Goal: Task Accomplishment & Management: Use online tool/utility

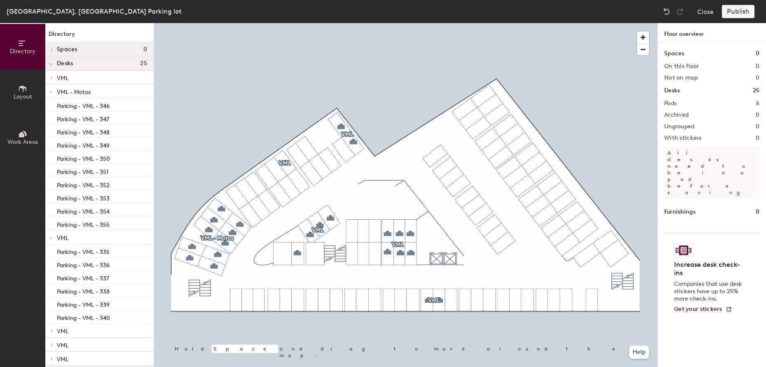
click at [441, 23] on div at bounding box center [405, 23] width 503 height 0
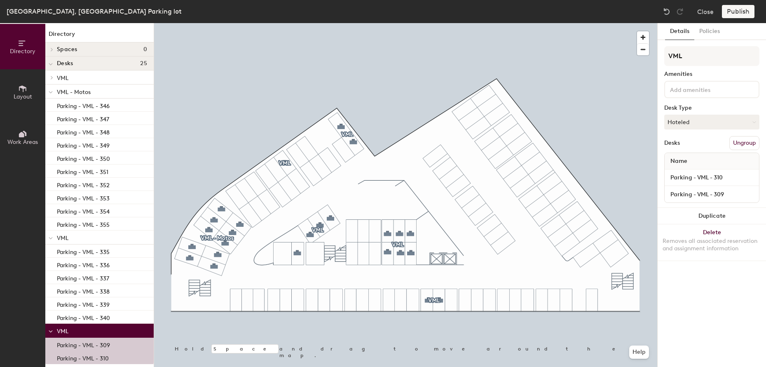
drag, startPoint x: 0, startPoint y: 0, endPoint x: 441, endPoint y: 300, distance: 532.9
click at [441, 300] on div at bounding box center [442, 301] width 2 height 2
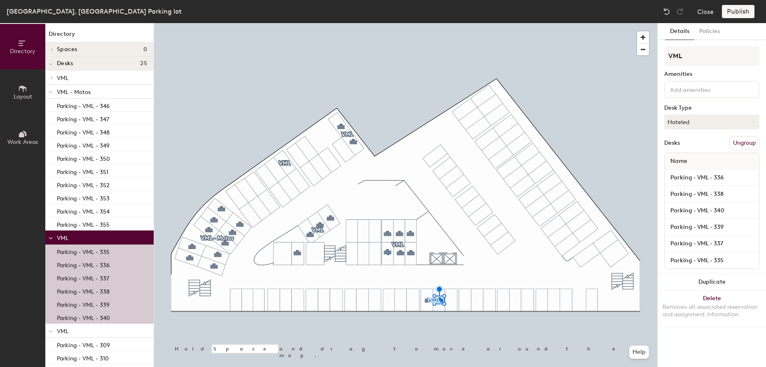
click at [387, 23] on div at bounding box center [405, 23] width 503 height 0
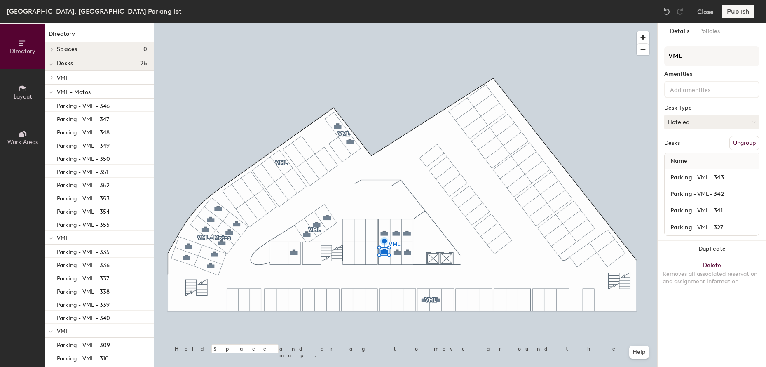
click at [294, 23] on div at bounding box center [405, 23] width 503 height 0
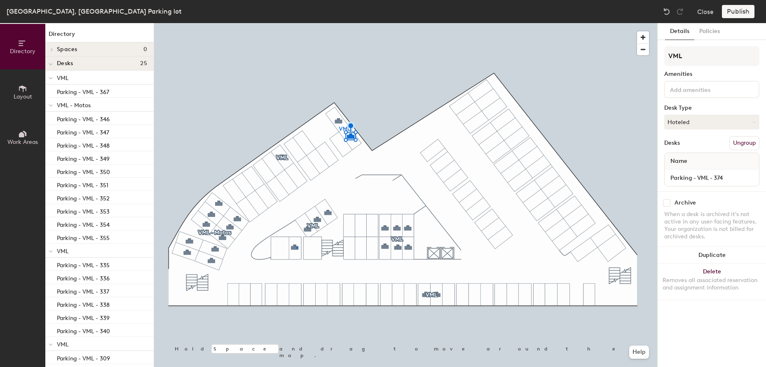
click at [296, 23] on div at bounding box center [405, 23] width 503 height 0
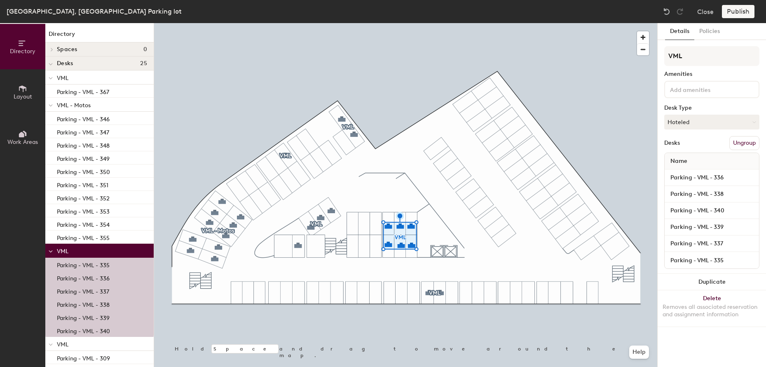
drag, startPoint x: 387, startPoint y: 254, endPoint x: 431, endPoint y: 291, distance: 57.3
click at [431, 23] on div at bounding box center [405, 23] width 503 height 0
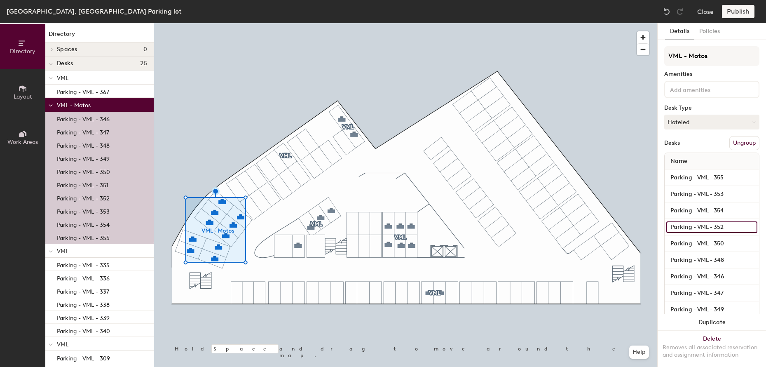
click at [733, 226] on input "Parking - VML - 352" at bounding box center [712, 227] width 91 height 12
click at [423, 23] on div at bounding box center [405, 23] width 503 height 0
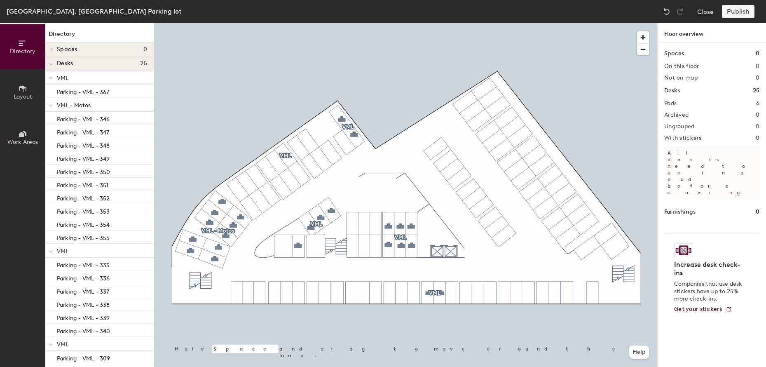
click at [298, 23] on div at bounding box center [405, 23] width 503 height 0
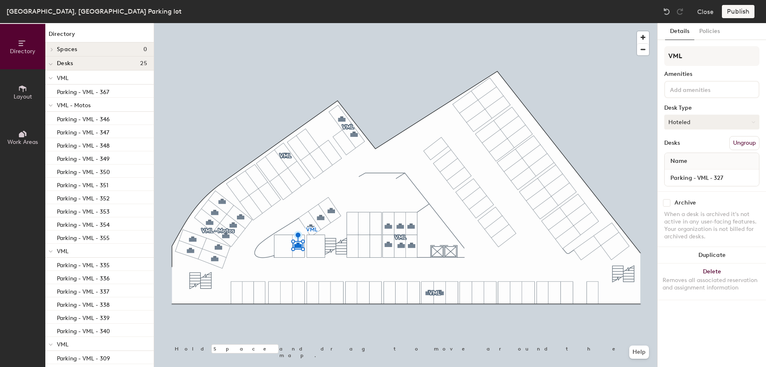
click at [705, 125] on button "Hoteled" at bounding box center [712, 122] width 95 height 15
click at [692, 146] on div "Assigned" at bounding box center [706, 147] width 82 height 12
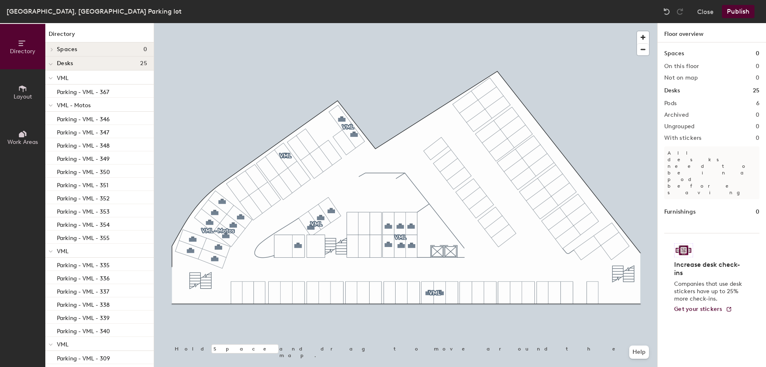
click at [298, 23] on div at bounding box center [405, 23] width 503 height 0
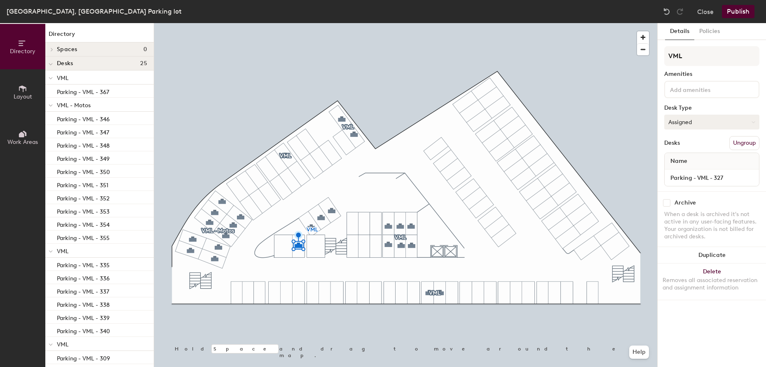
click at [702, 127] on button "Assigned" at bounding box center [712, 122] width 95 height 15
click at [744, 14] on button "Publish" at bounding box center [738, 11] width 33 height 13
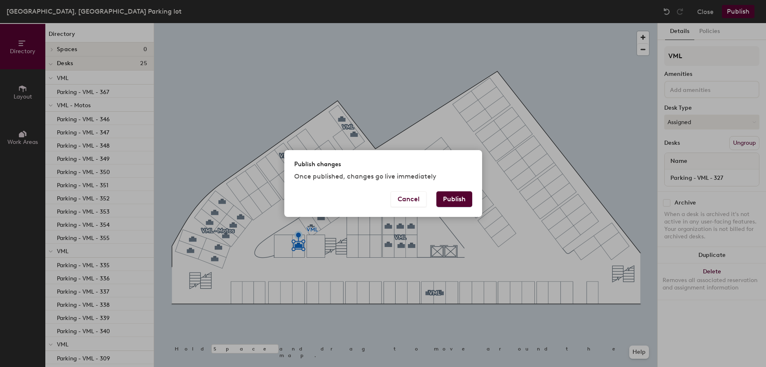
click at [456, 197] on button "Publish" at bounding box center [455, 199] width 36 height 16
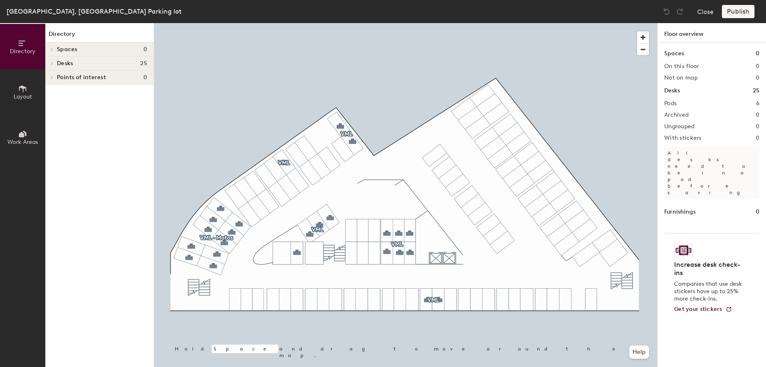
click at [400, 23] on div at bounding box center [405, 23] width 503 height 0
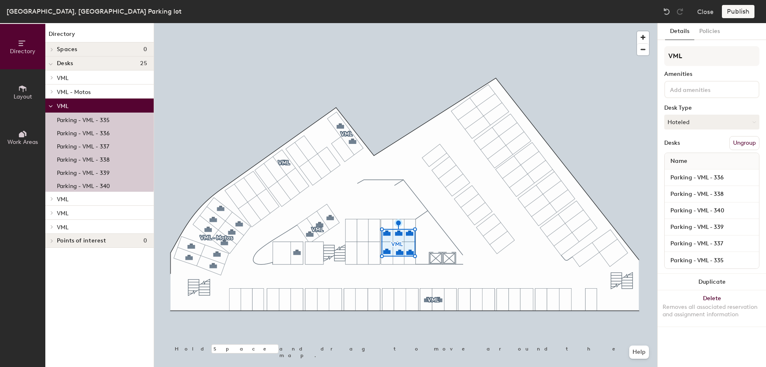
click at [733, 140] on button "Ungroup" at bounding box center [745, 143] width 30 height 14
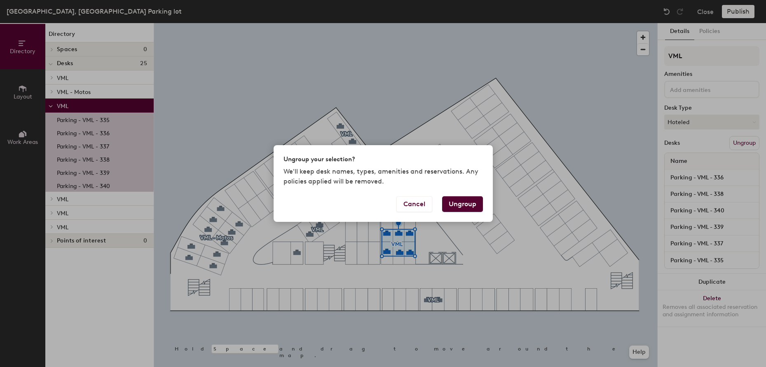
click at [464, 202] on button "Ungroup" at bounding box center [462, 204] width 41 height 16
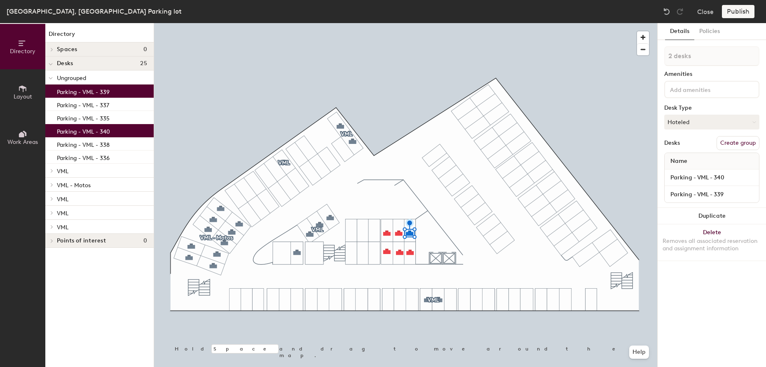
type input "3 desks"
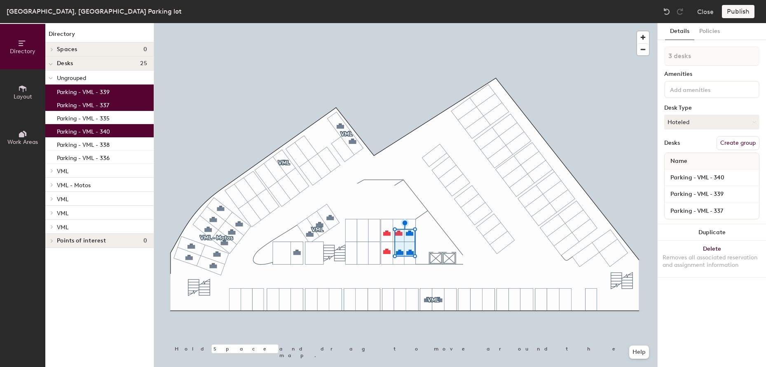
click at [730, 141] on button "Create group" at bounding box center [738, 143] width 43 height 14
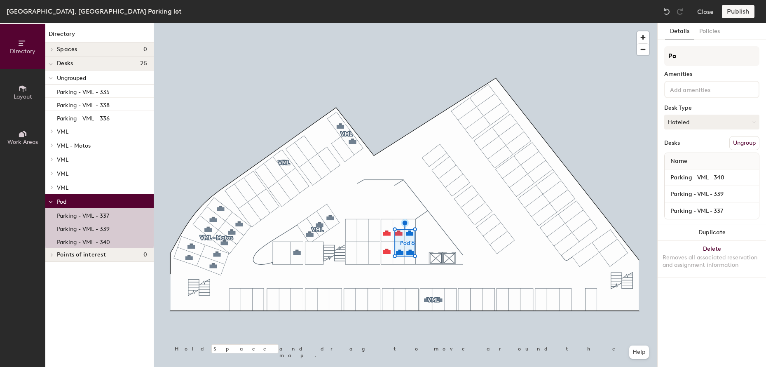
type input "P"
type input "VML"
click at [597, 23] on div at bounding box center [405, 23] width 503 height 0
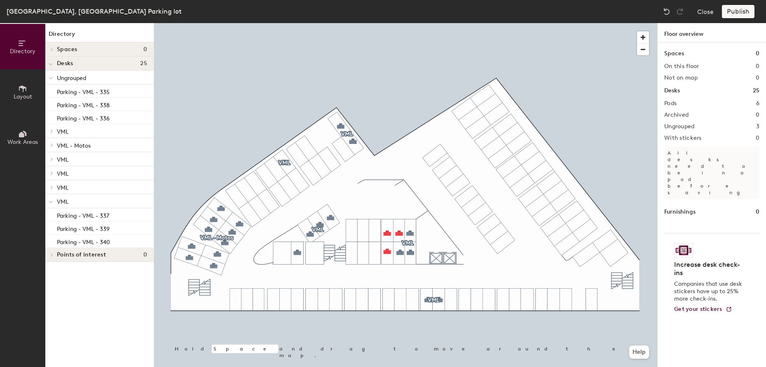
click at [400, 23] on div at bounding box center [405, 23] width 503 height 0
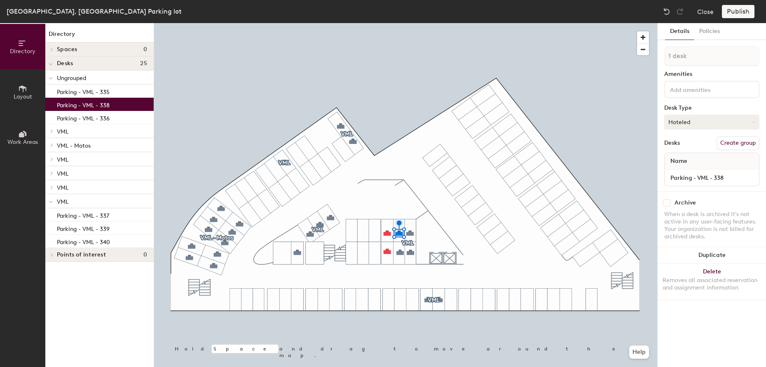
click at [726, 124] on button "Hoteled" at bounding box center [712, 122] width 95 height 15
click at [682, 148] on div "Assigned" at bounding box center [706, 147] width 82 height 12
click at [383, 23] on div at bounding box center [405, 23] width 503 height 0
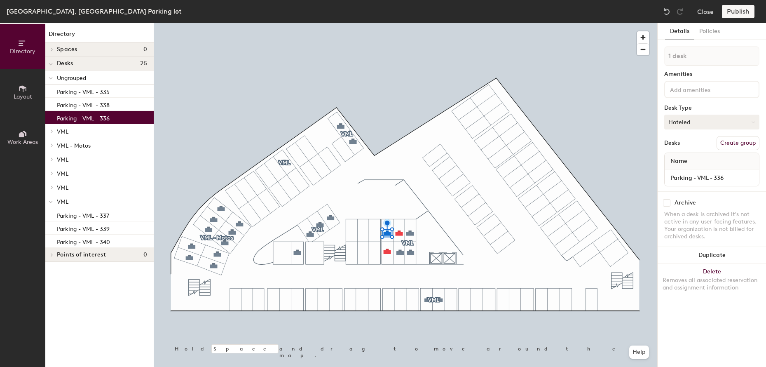
click at [692, 121] on button "Hoteled" at bounding box center [712, 122] width 95 height 15
click at [673, 147] on div "Assigned" at bounding box center [706, 147] width 82 height 12
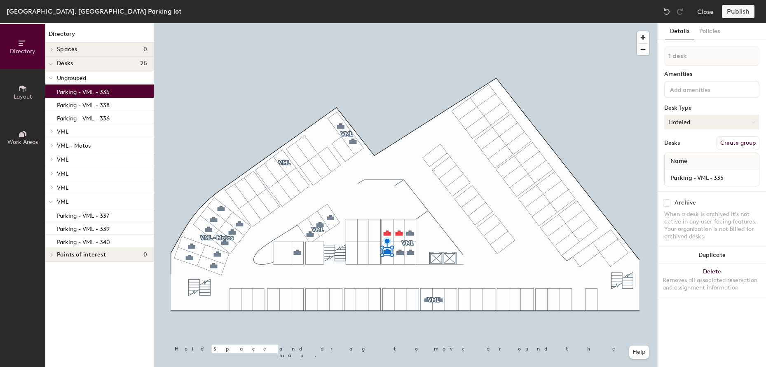
click at [684, 124] on button "Hoteled" at bounding box center [712, 122] width 95 height 15
drag, startPoint x: 675, startPoint y: 147, endPoint x: 666, endPoint y: 148, distance: 9.6
click at [675, 147] on div "Assigned" at bounding box center [706, 147] width 82 height 12
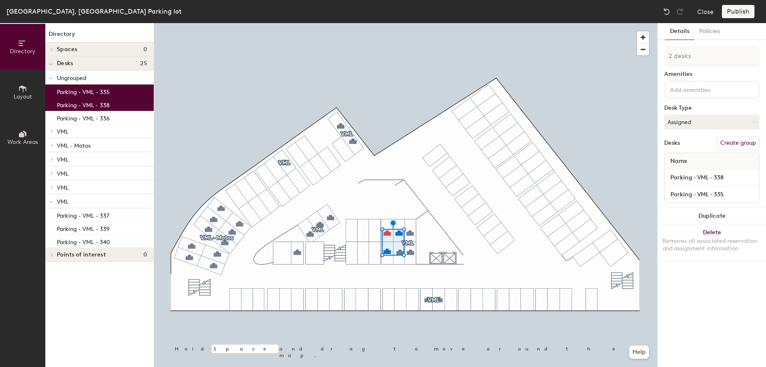
type input "3 desks"
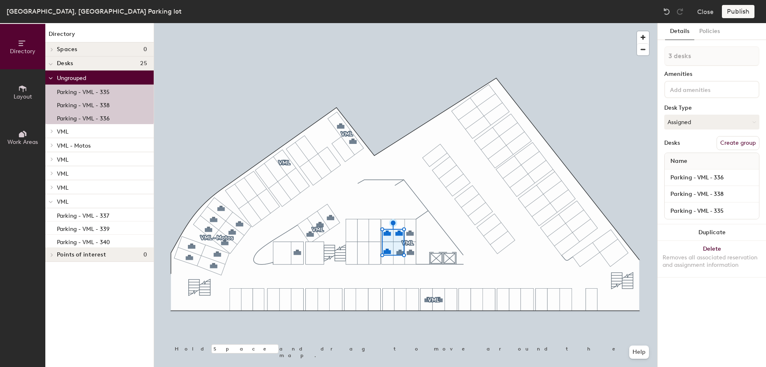
click at [730, 141] on button "Create group" at bounding box center [738, 143] width 43 height 14
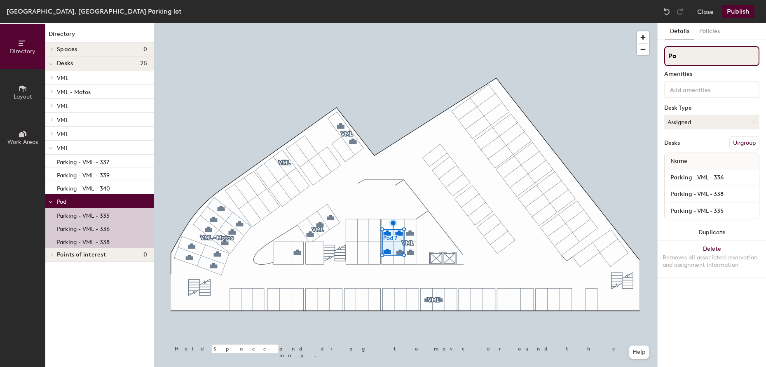
type input "P"
type input "WPP ET"
click at [600, 23] on div at bounding box center [405, 23] width 503 height 0
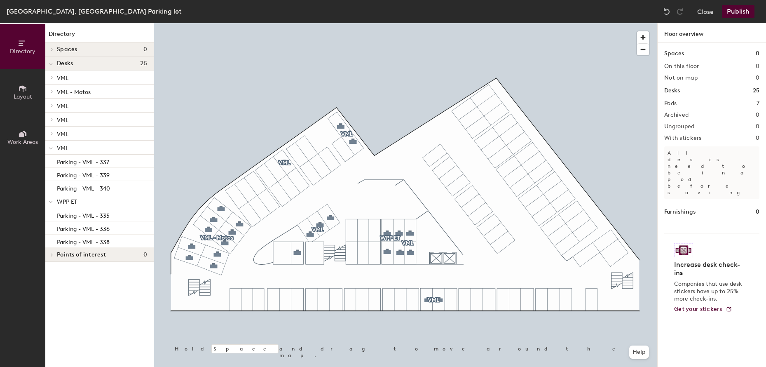
click at [745, 14] on button "Publish" at bounding box center [738, 11] width 33 height 13
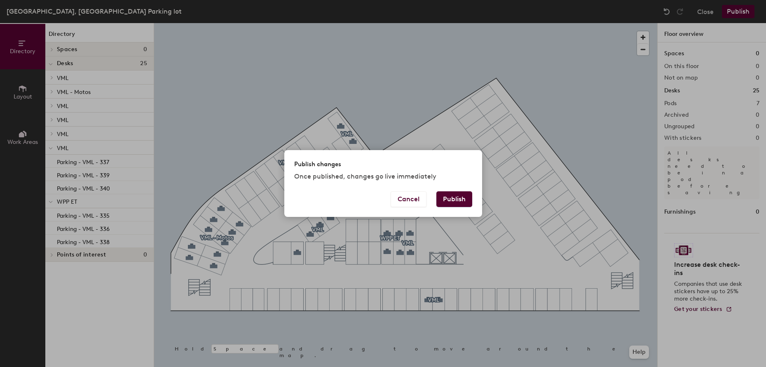
click at [459, 196] on button "Publish" at bounding box center [455, 199] width 36 height 16
